Goal: Information Seeking & Learning: Learn about a topic

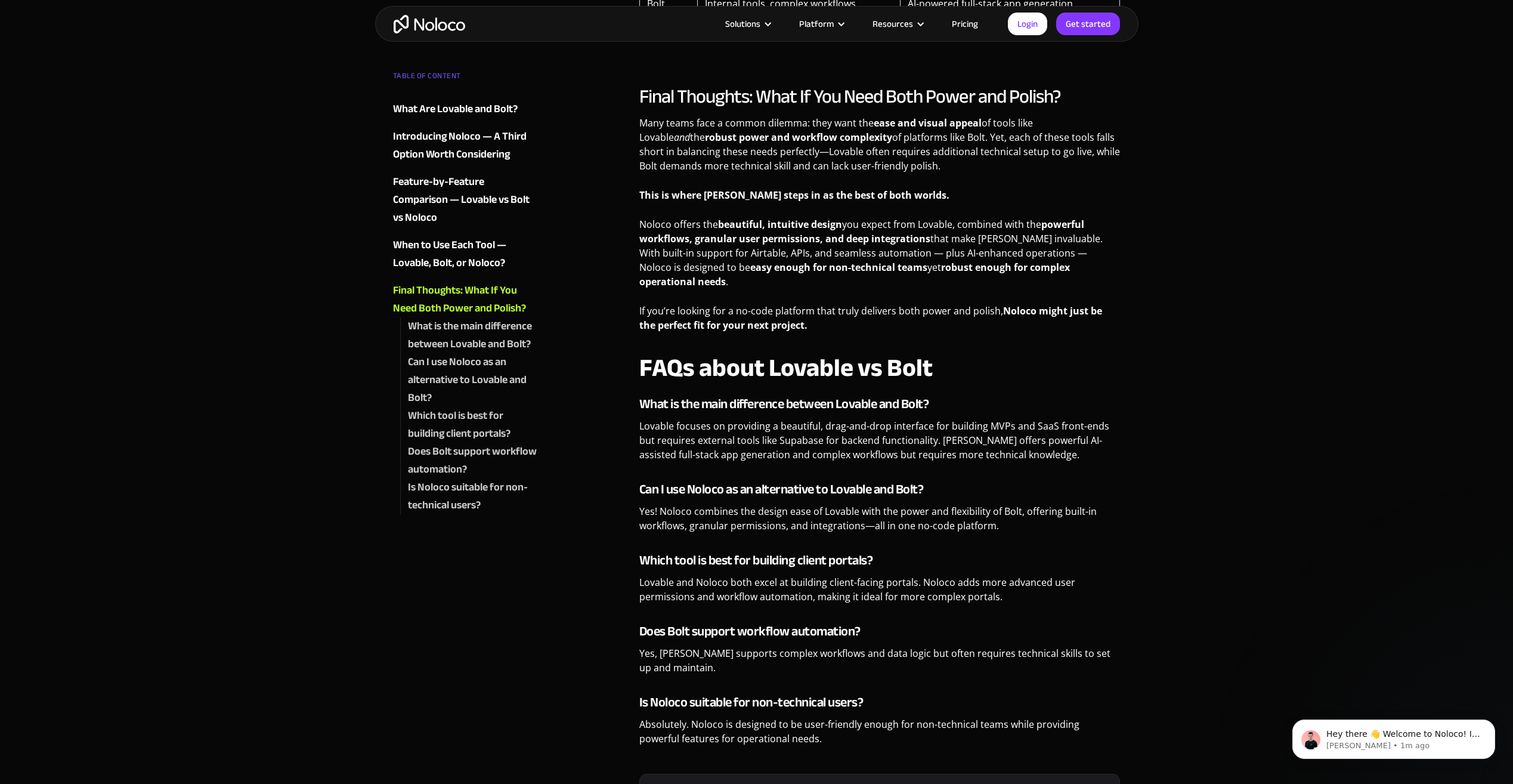
scroll to position [3160, 0]
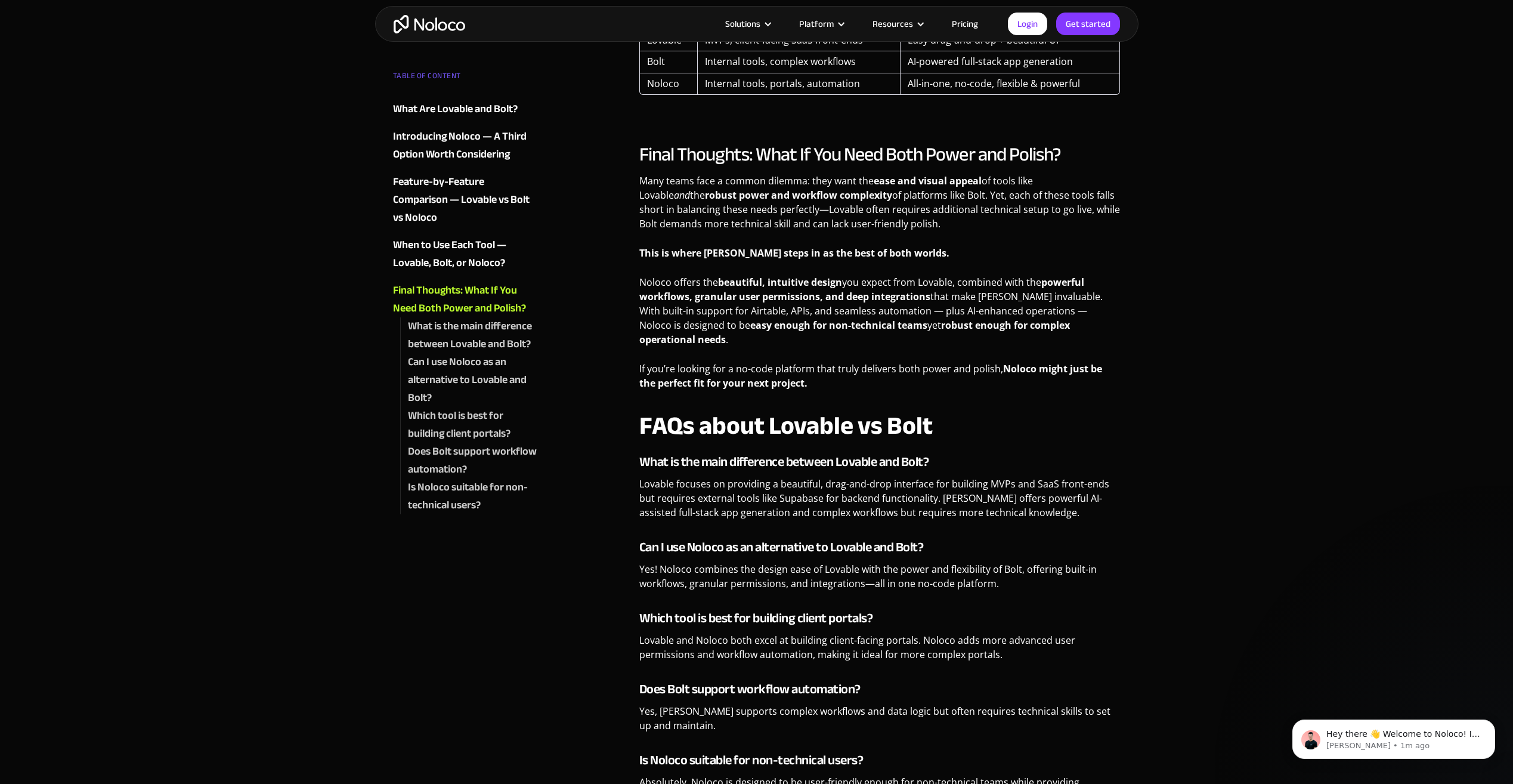
click at [976, 24] on link "Pricing" at bounding box center [964, 24] width 56 height 16
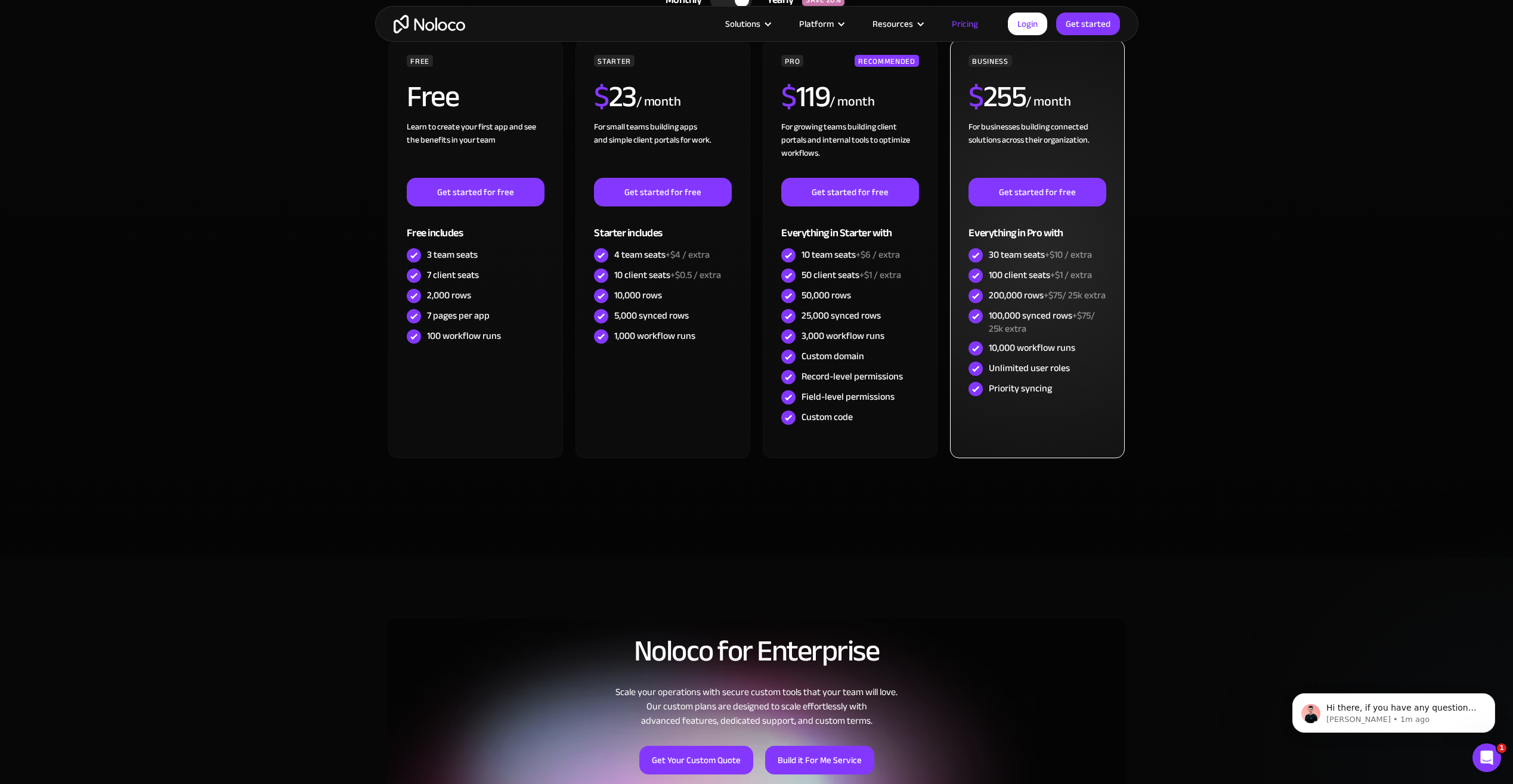
scroll to position [716, 0]
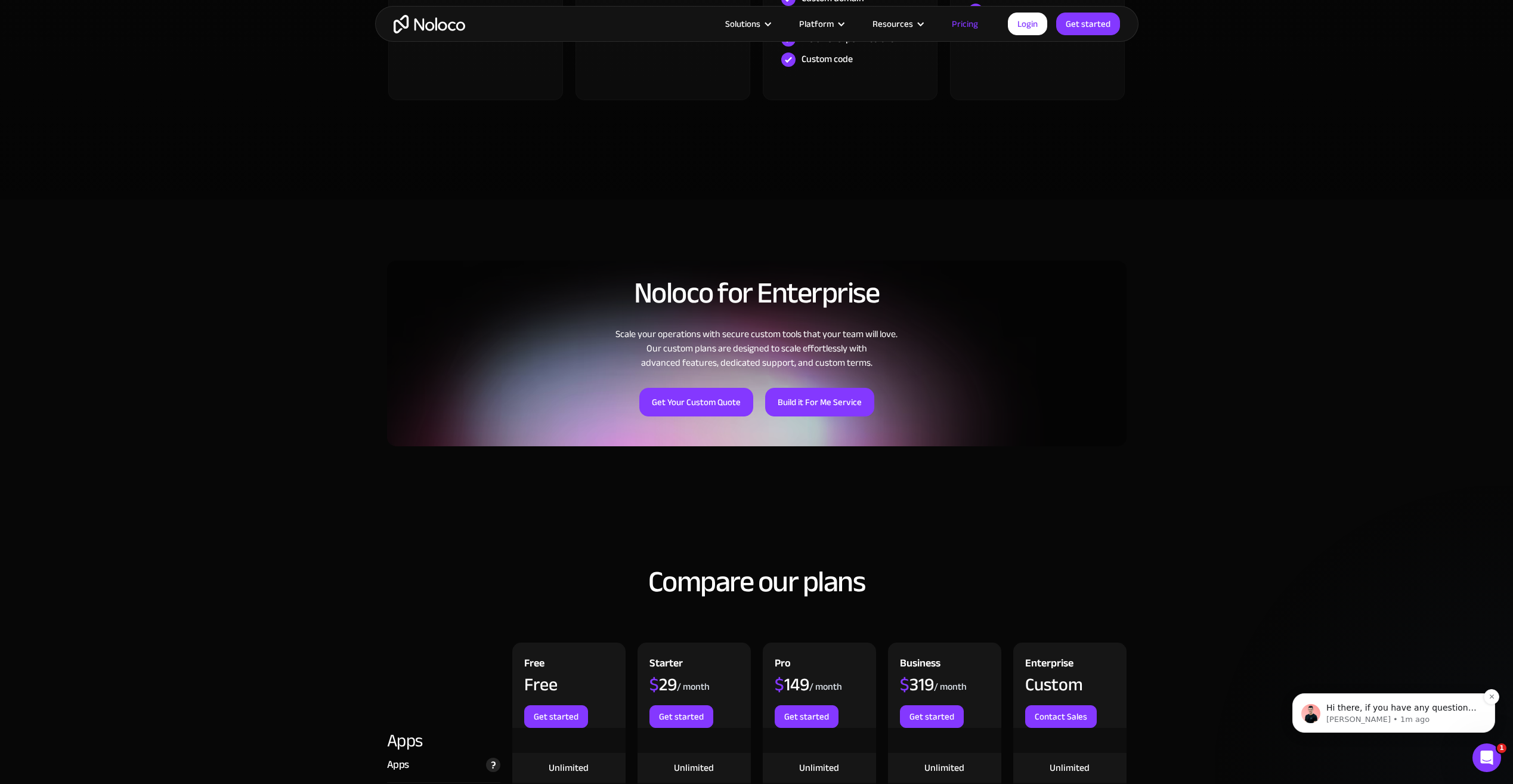
click at [1371, 728] on div "Hi there, if you have any questions about our pricing, just let us know! [PERSO…" at bounding box center [1393, 712] width 203 height 39
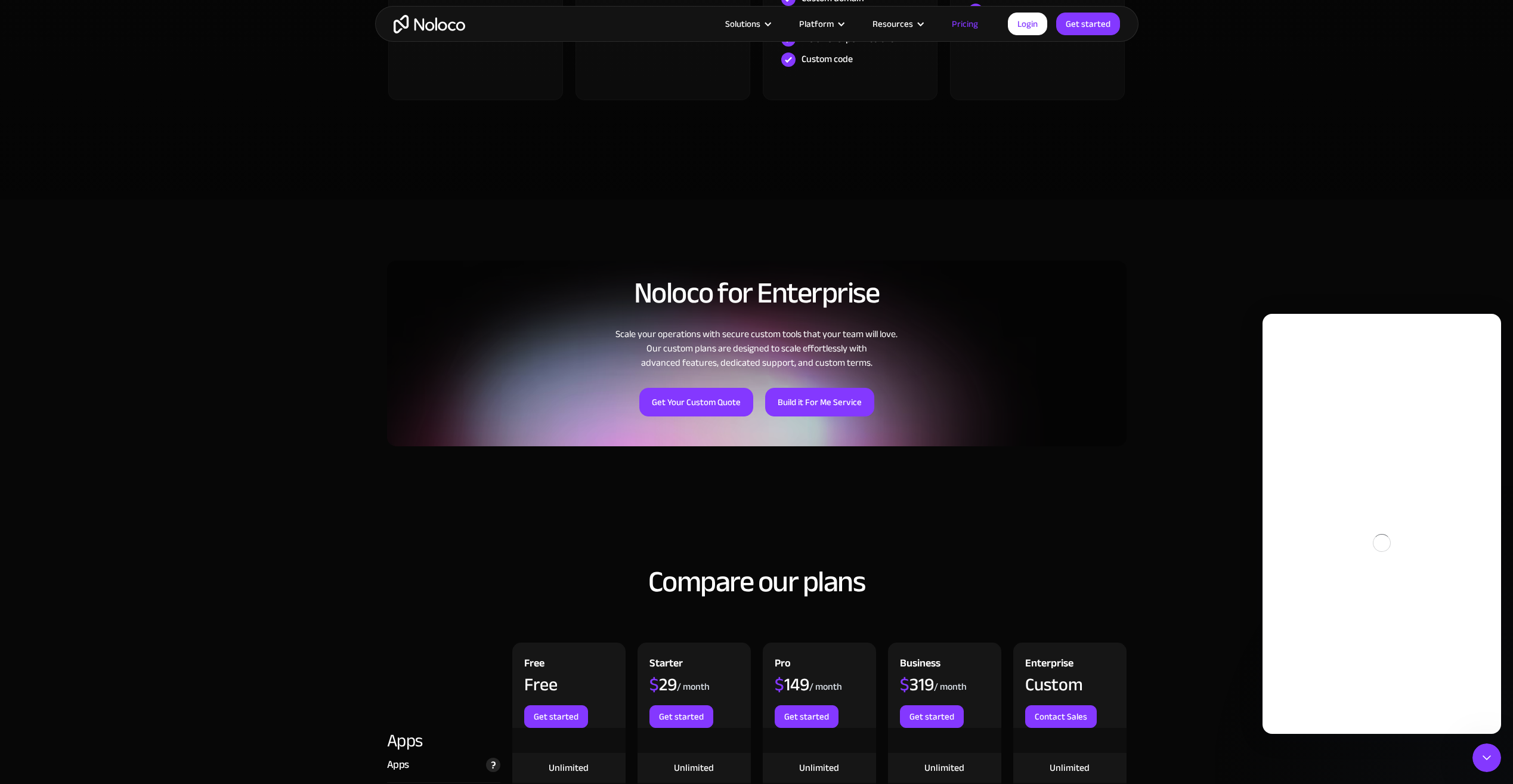
scroll to position [0, 0]
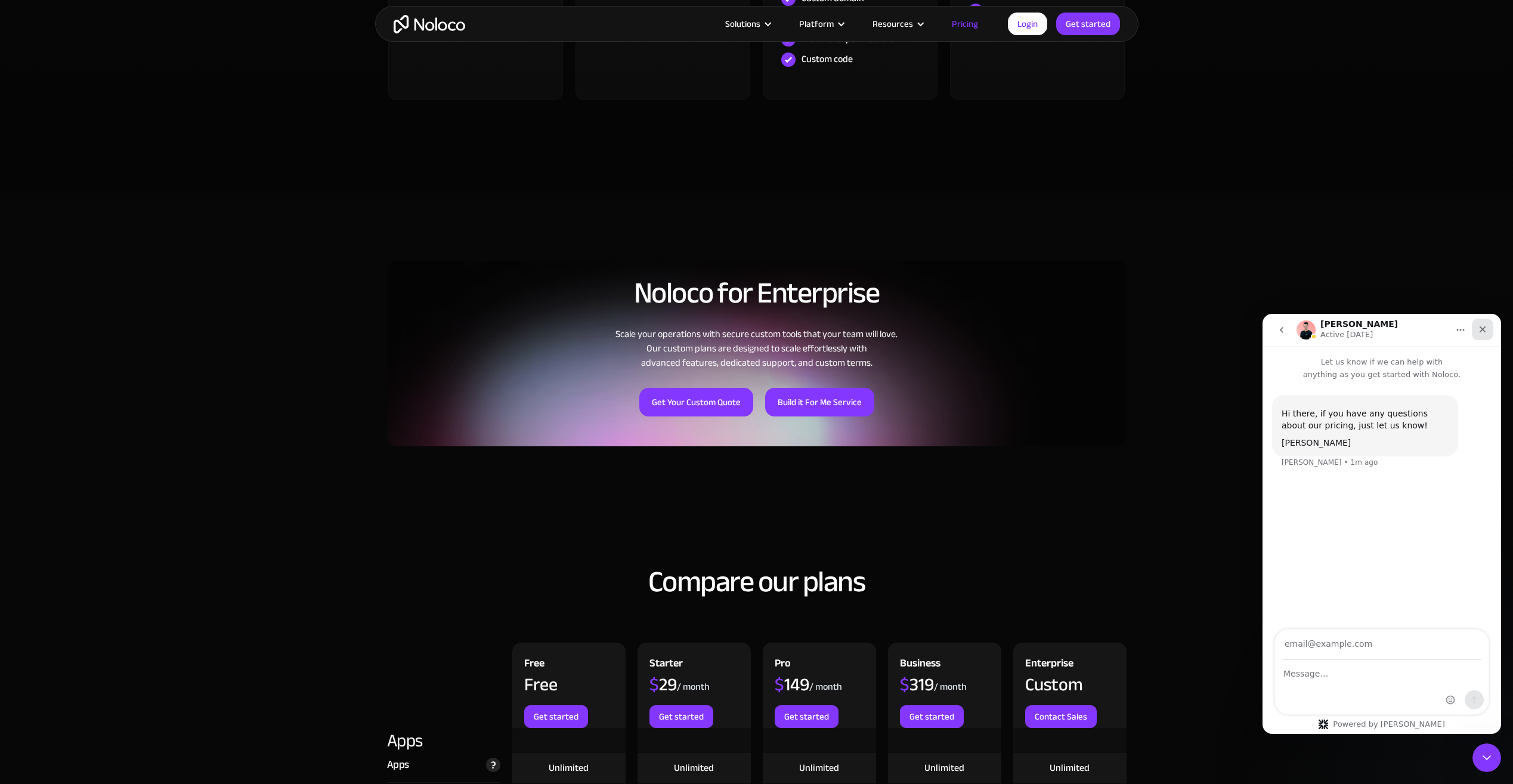
click at [1487, 333] on icon "Close" at bounding box center [1482, 329] width 9 height 9
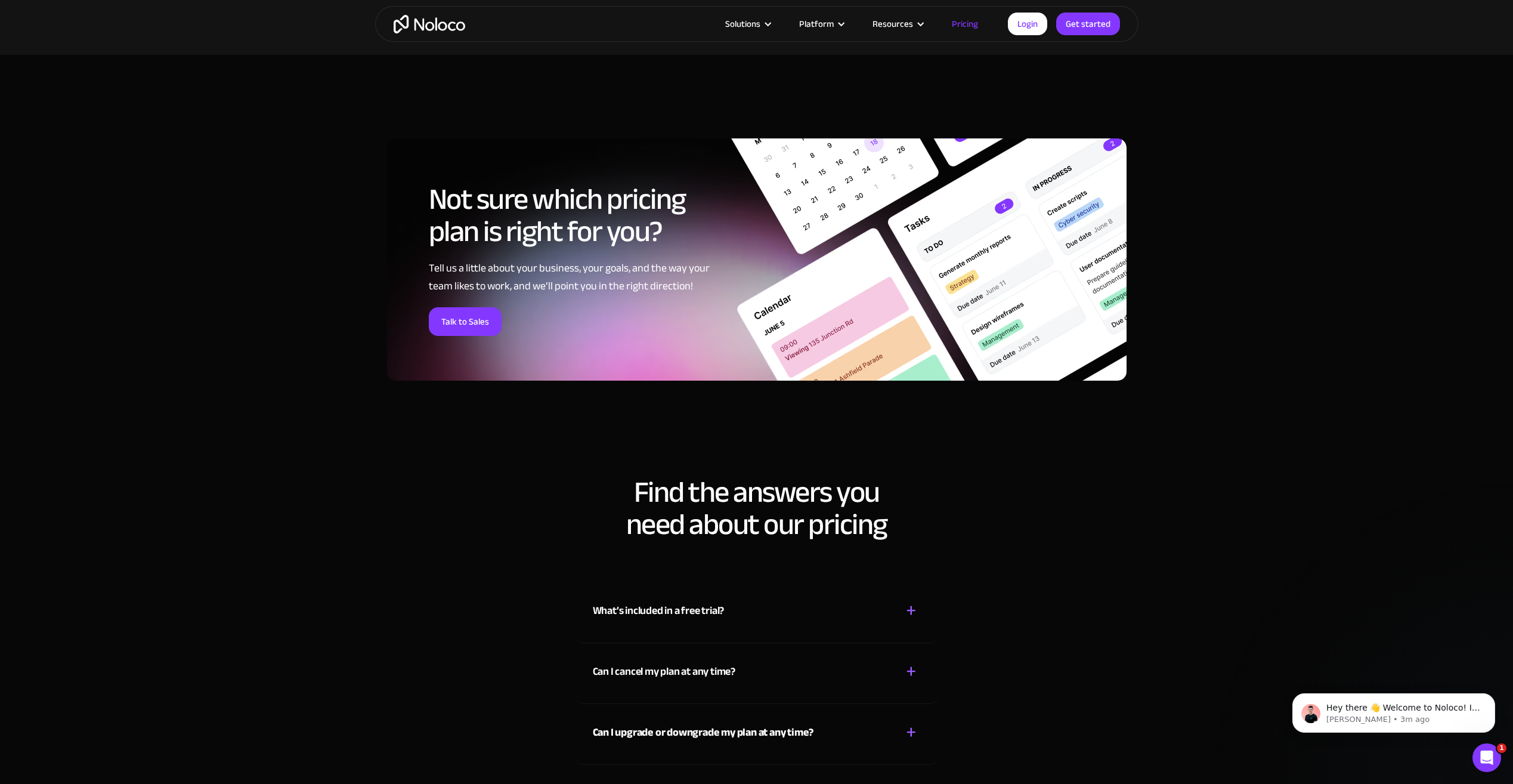
scroll to position [5010, 0]
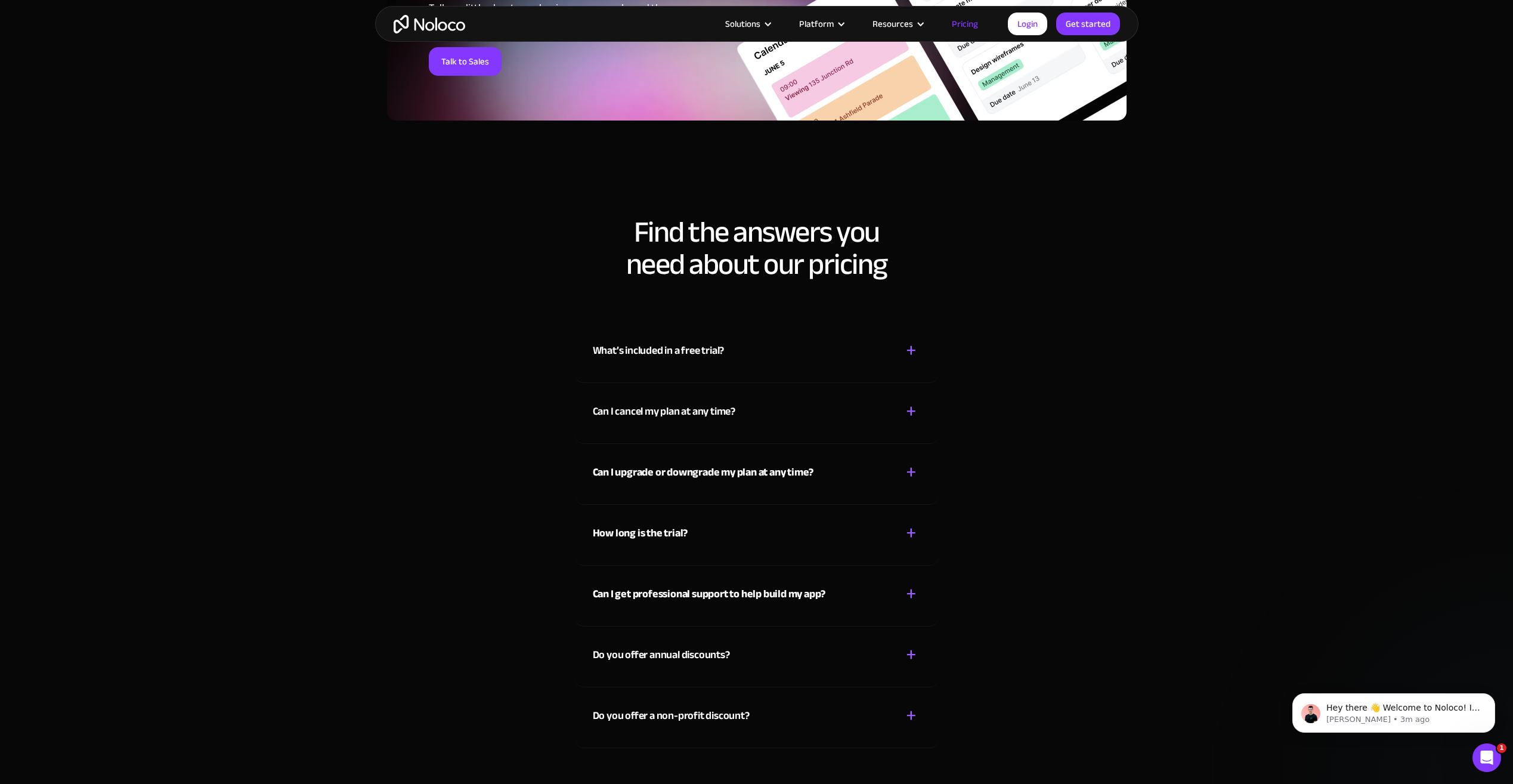
click at [709, 371] on div "What’s included in a free trial? + - While on the Free plan, you can start a tr…" at bounding box center [756, 352] width 364 height 61
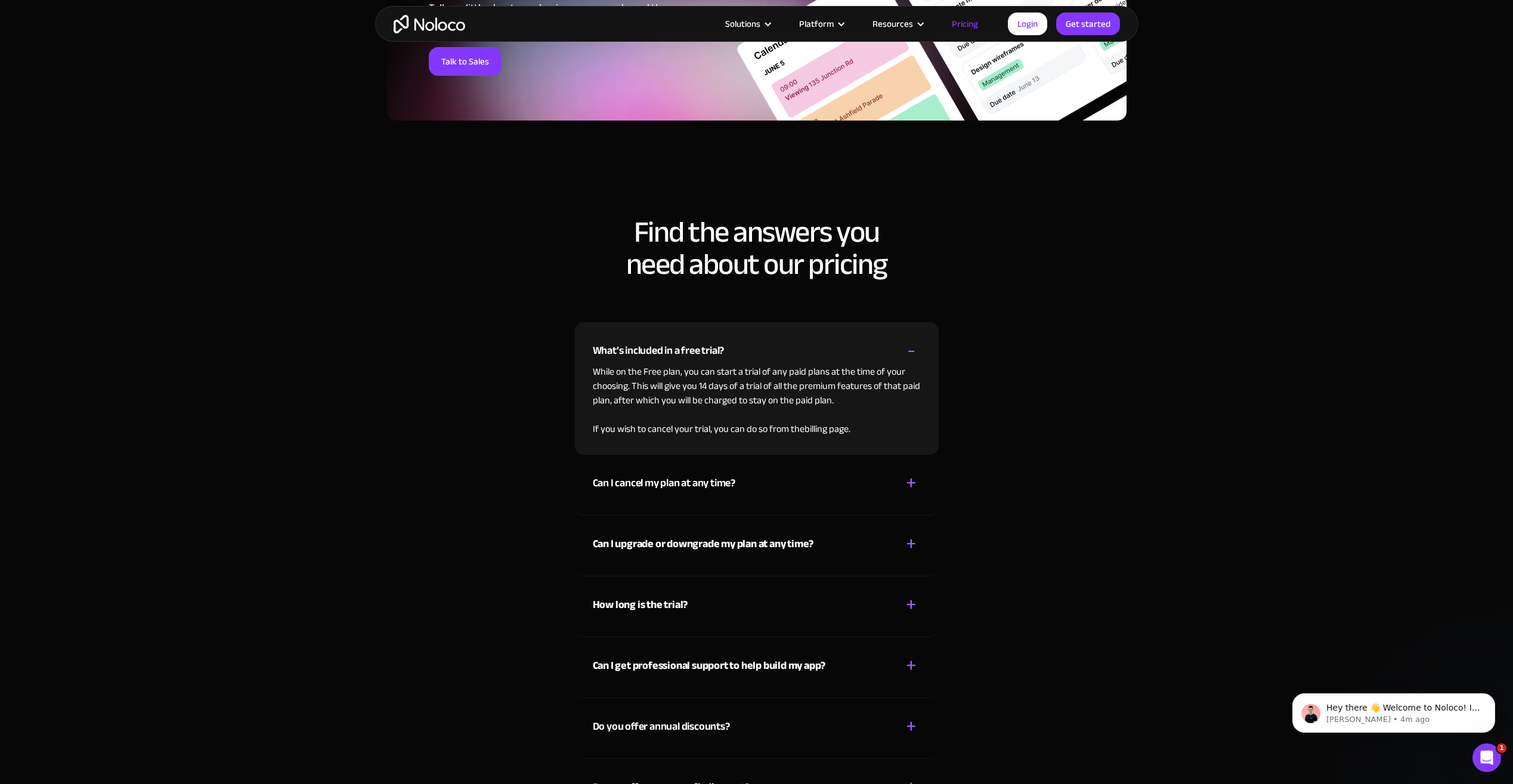
click at [692, 352] on div "What’s included in a free trial?" at bounding box center [659, 351] width 132 height 18
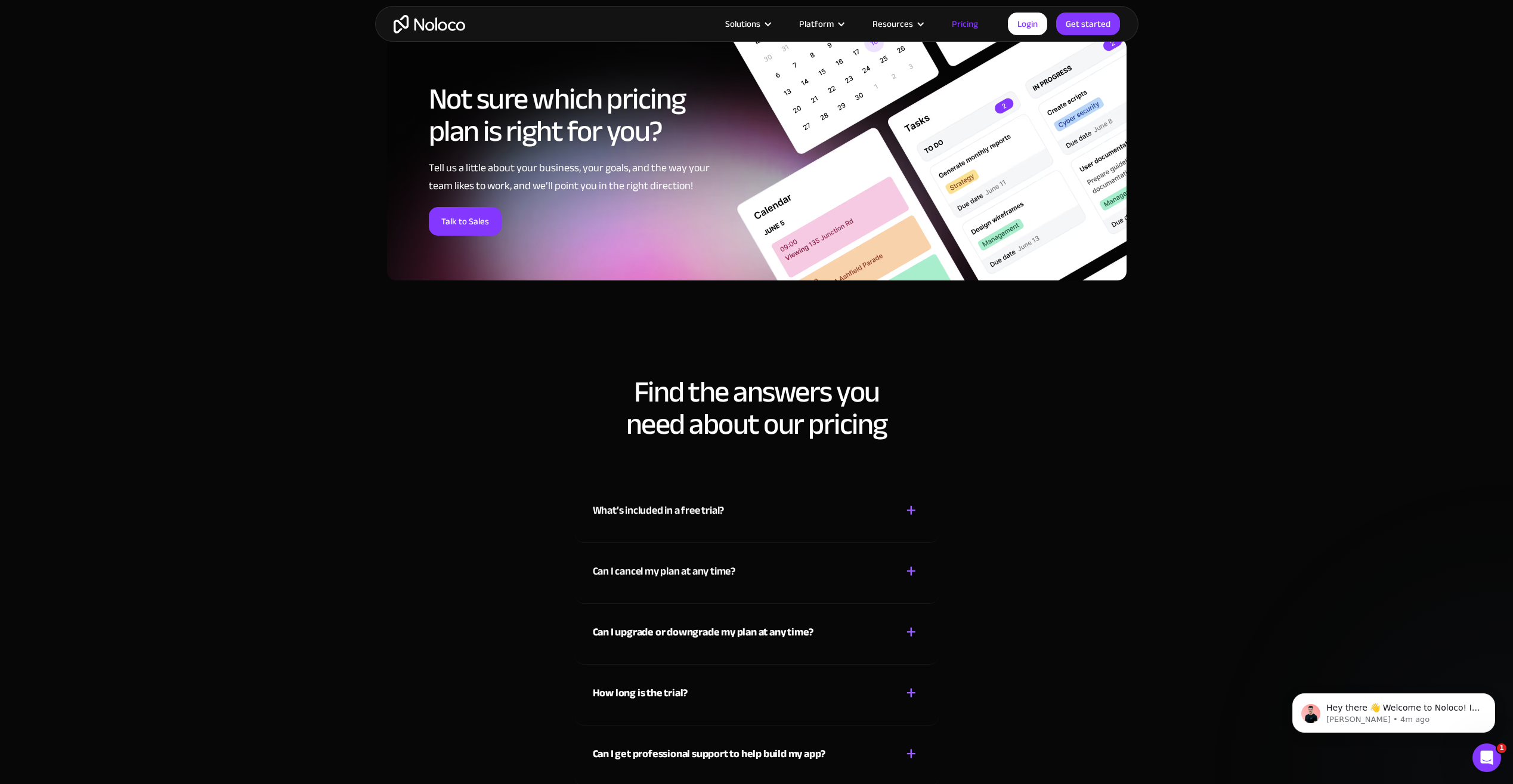
scroll to position [4711, 0]
